Goal: Use online tool/utility: Utilize a website feature to perform a specific function

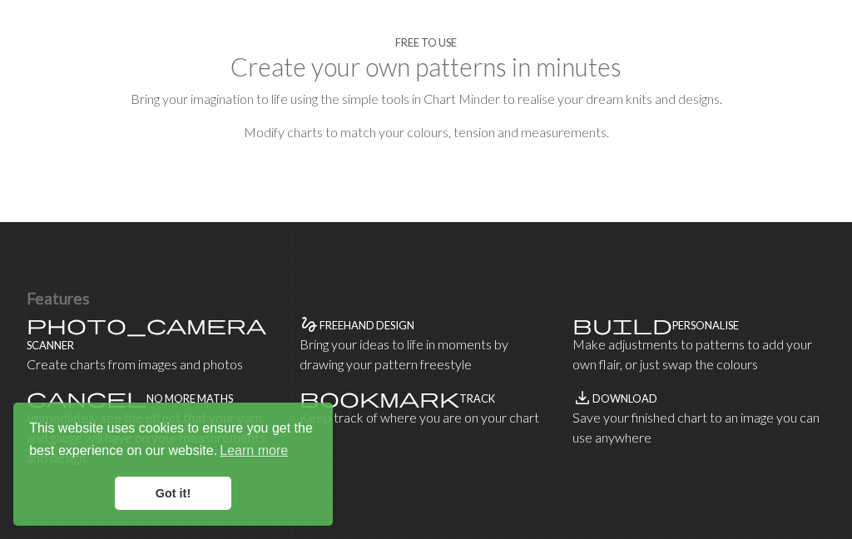
scroll to position [840, 0]
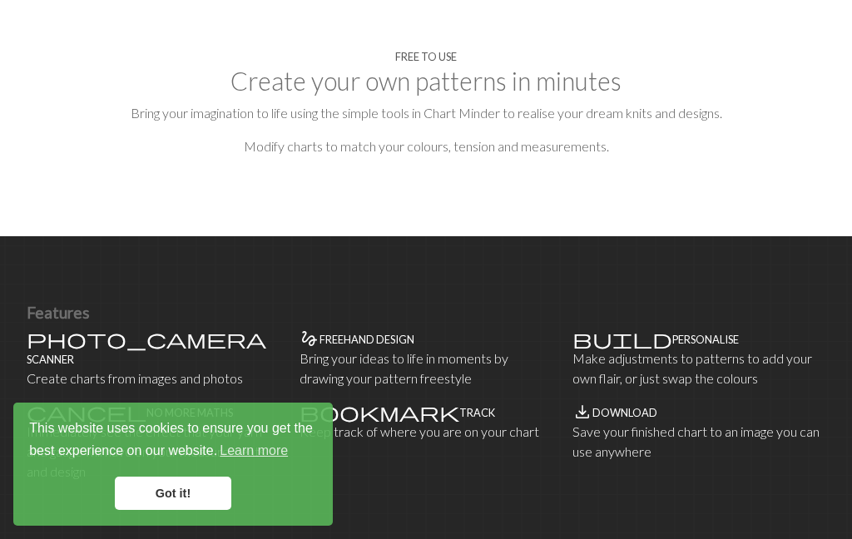
click at [150, 510] on link "Got it!" at bounding box center [173, 493] width 117 height 33
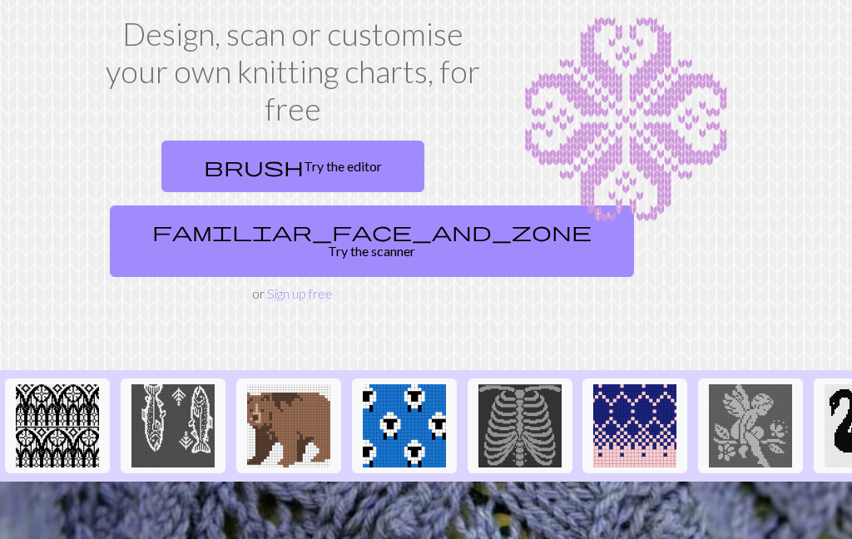
scroll to position [0, 0]
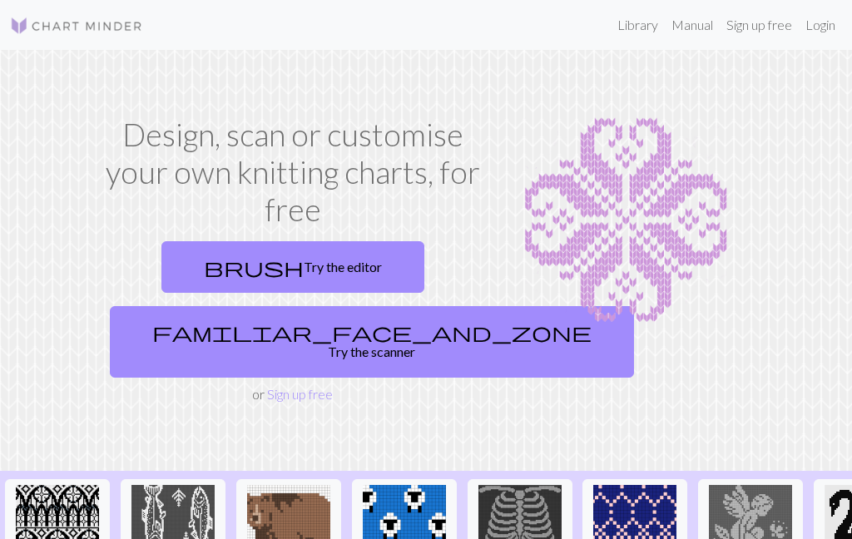
click at [236, 262] on link "brush Try the editor" at bounding box center [292, 267] width 263 height 52
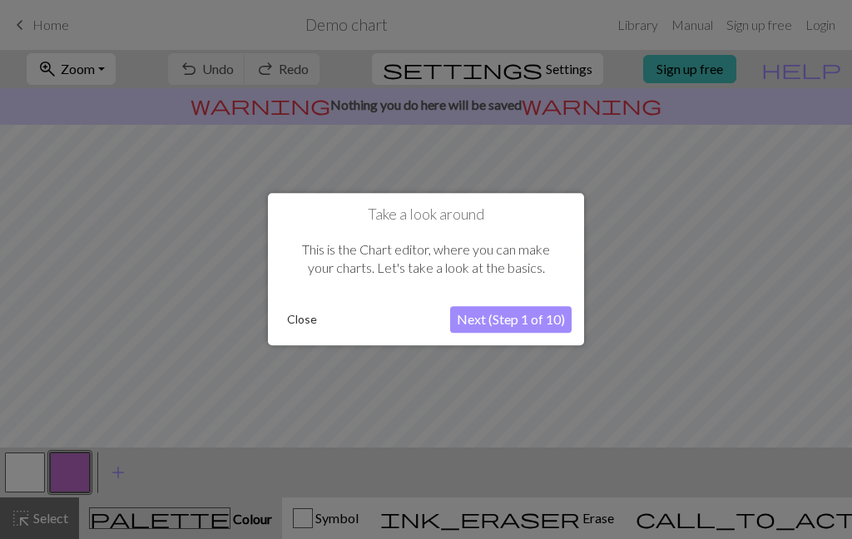
click at [564, 318] on button "Next (Step 1 of 10)" at bounding box center [511, 320] width 122 height 27
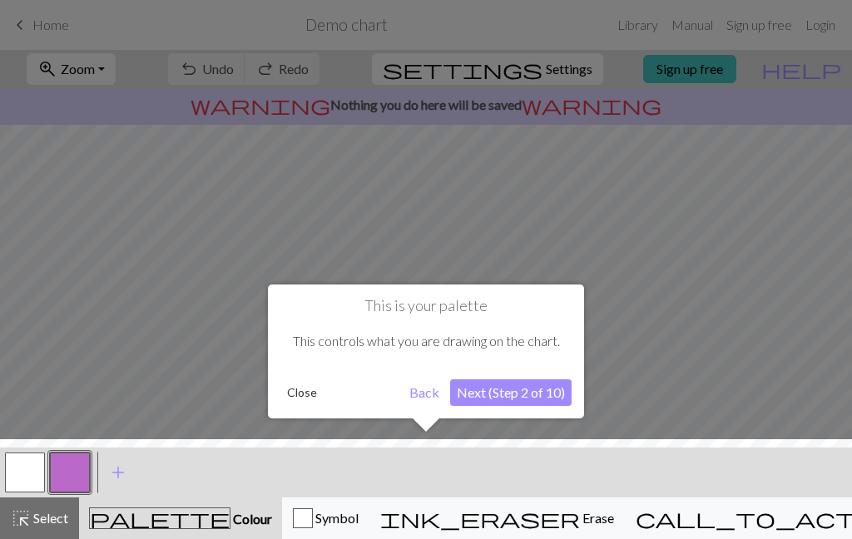
click at [552, 395] on button "Next (Step 2 of 10)" at bounding box center [511, 393] width 122 height 27
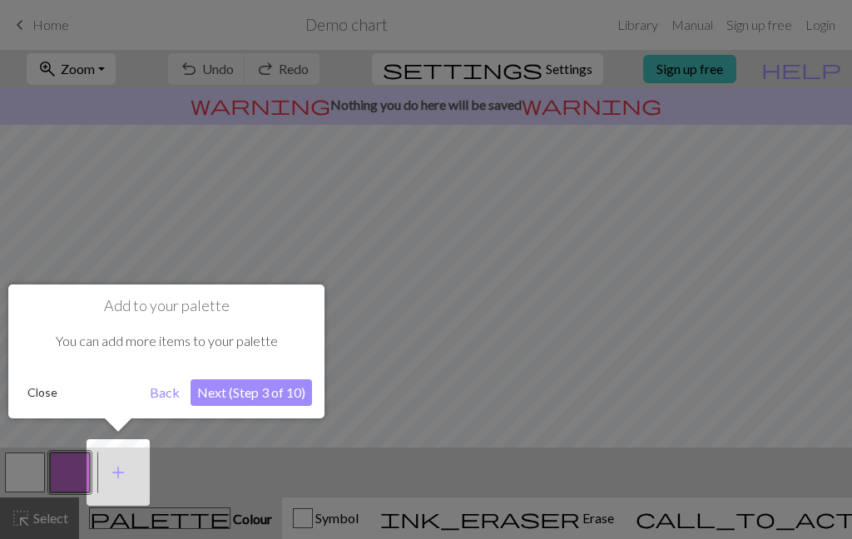
click at [223, 403] on button "Next (Step 3 of 10)" at bounding box center [252, 393] width 122 height 27
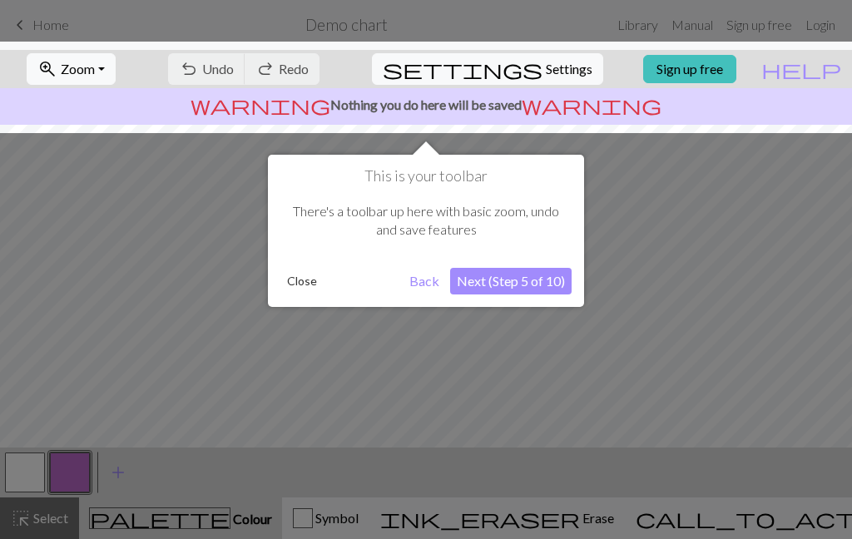
click at [555, 287] on button "Next (Step 5 of 10)" at bounding box center [511, 281] width 122 height 27
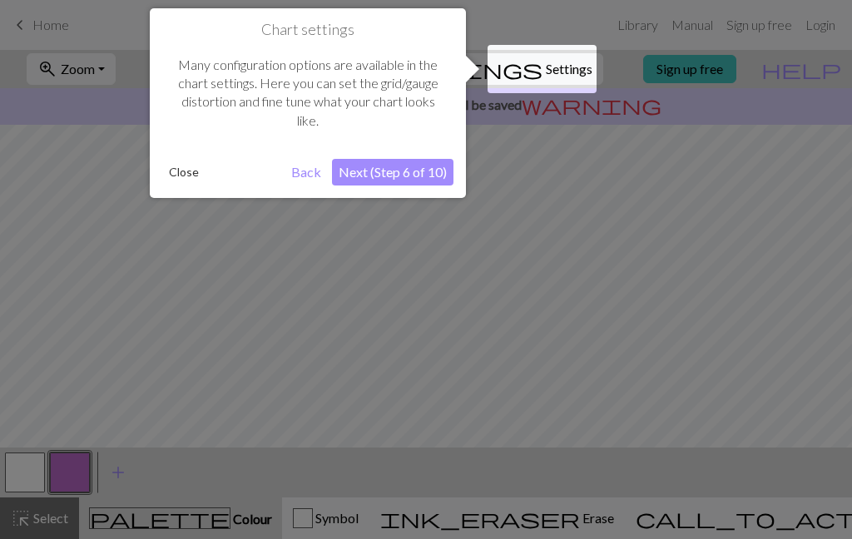
click at [391, 166] on button "Next (Step 6 of 10)" at bounding box center [393, 172] width 122 height 27
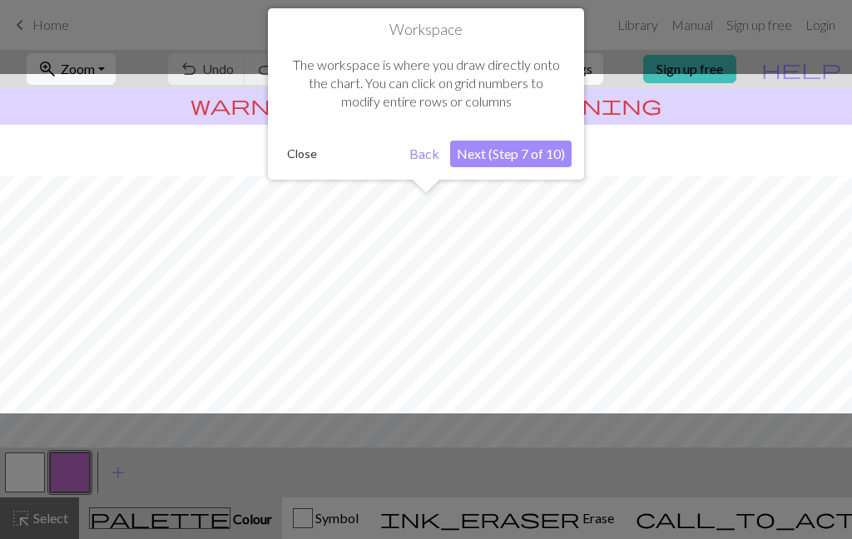
scroll to position [100, 0]
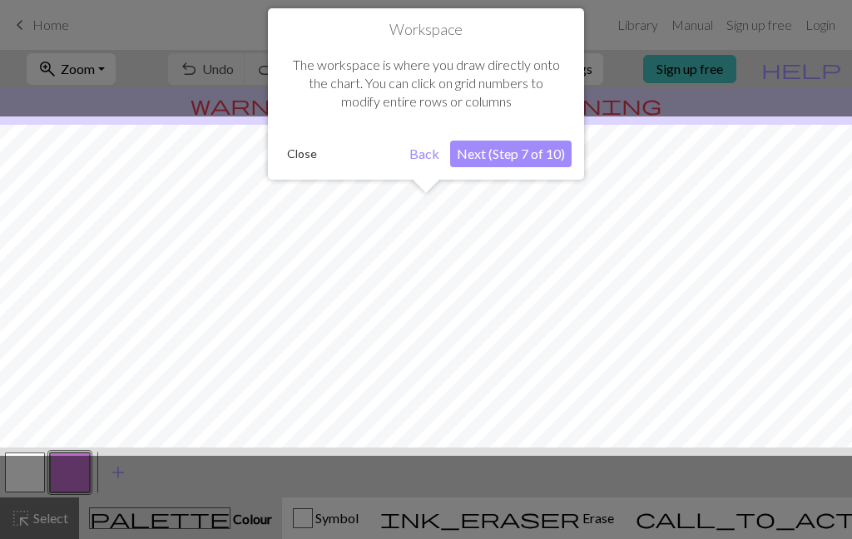
click at [541, 156] on button "Next (Step 7 of 10)" at bounding box center [511, 154] width 122 height 27
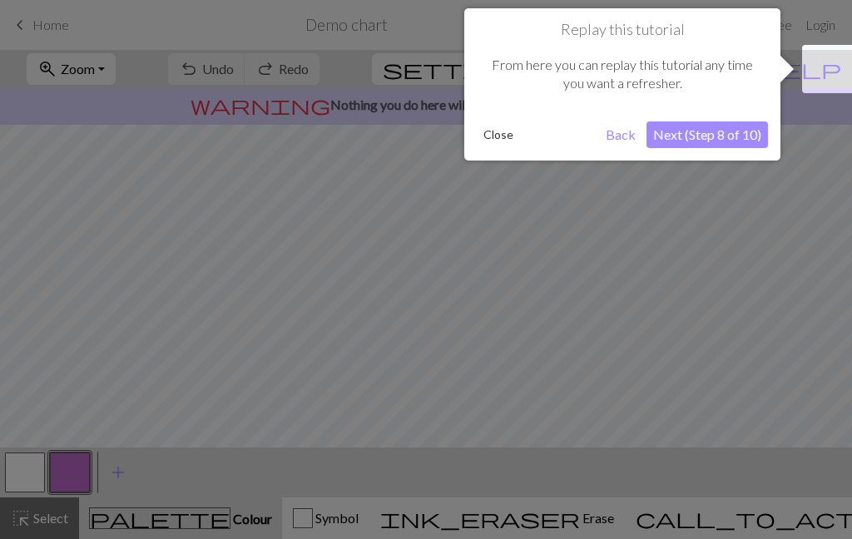
click at [742, 125] on button "Next (Step 8 of 10)" at bounding box center [708, 135] width 122 height 27
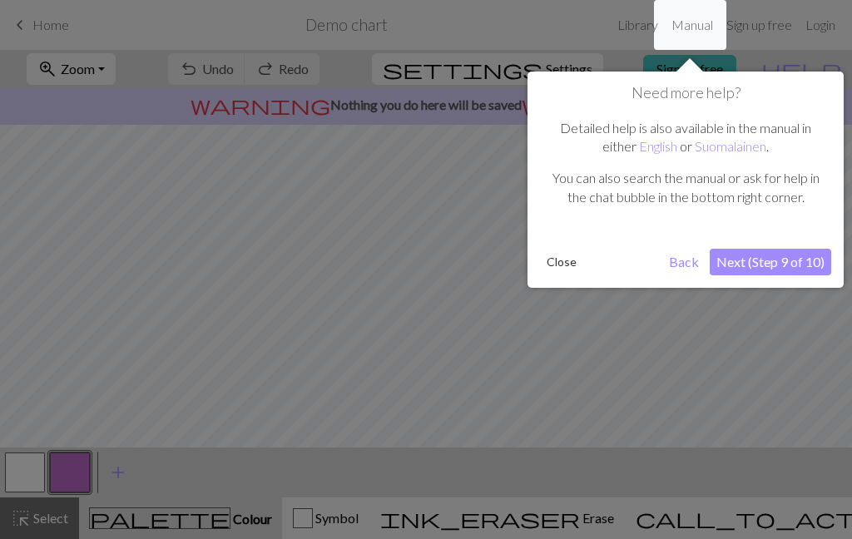
click at [817, 251] on button "Next (Step 9 of 10)" at bounding box center [771, 262] width 122 height 27
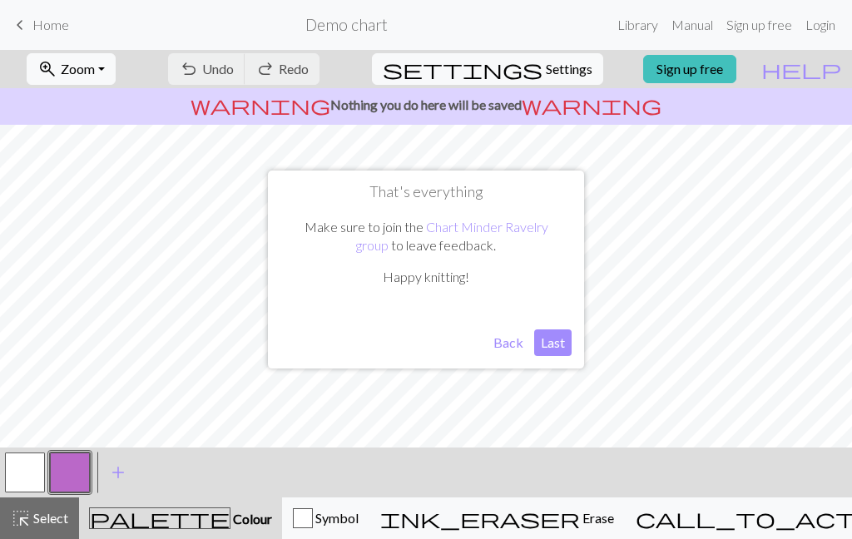
click at [563, 339] on button "Last" at bounding box center [552, 343] width 37 height 27
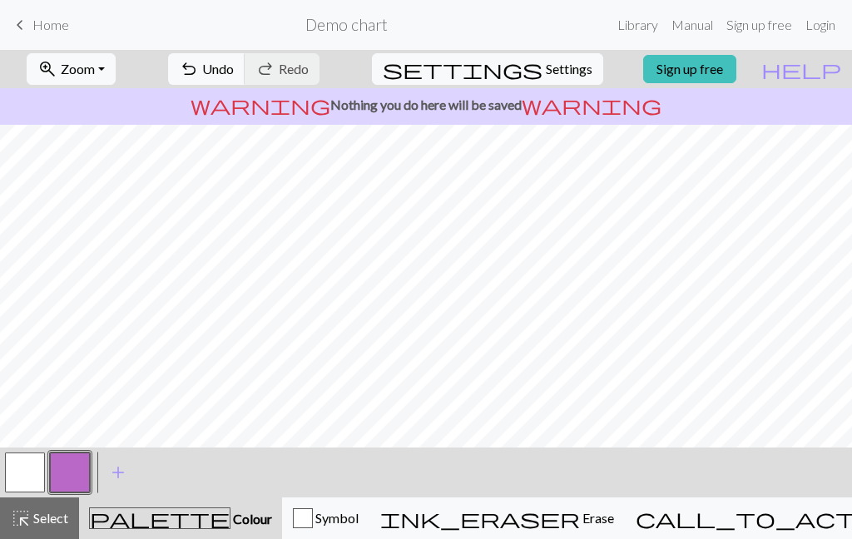
click at [246, 84] on button "undo Undo Undo" at bounding box center [206, 69] width 77 height 32
click at [94, 68] on span "Zoom" at bounding box center [78, 69] width 34 height 16
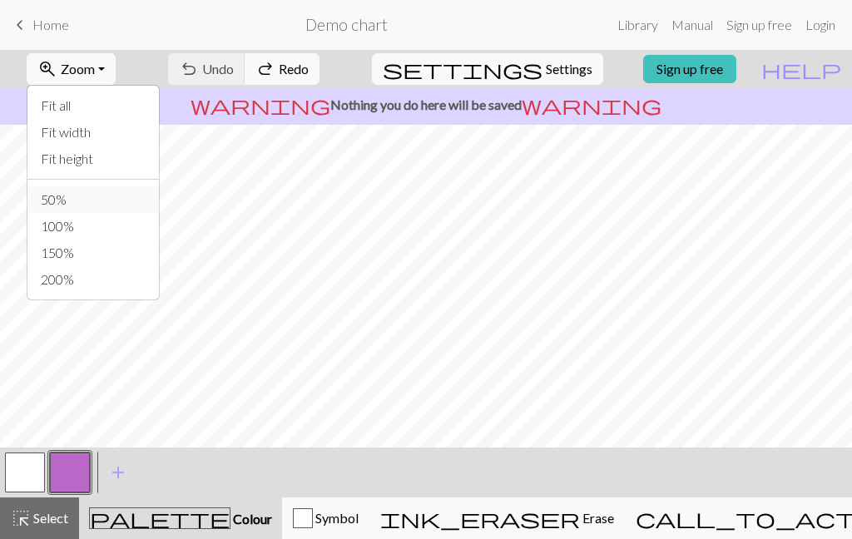
click at [71, 200] on button "50%" at bounding box center [93, 199] width 132 height 27
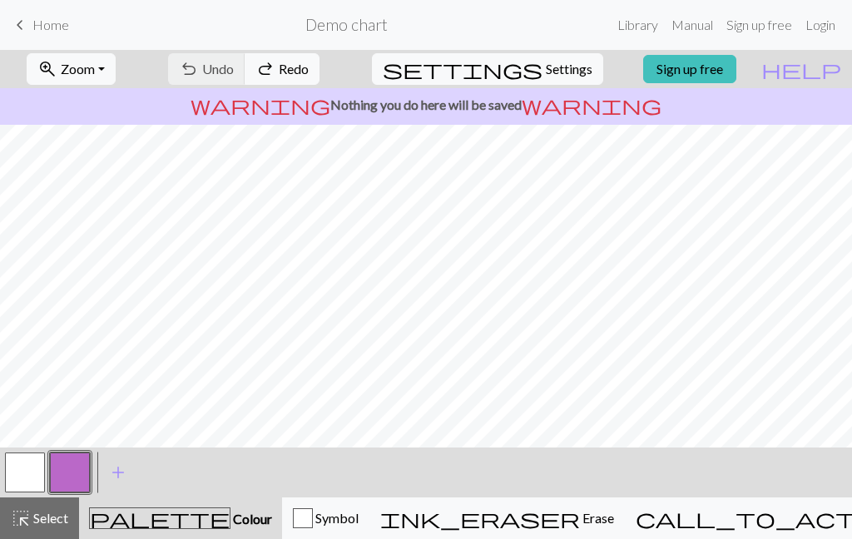
scroll to position [2, 0]
